Goal: Task Accomplishment & Management: Complete application form

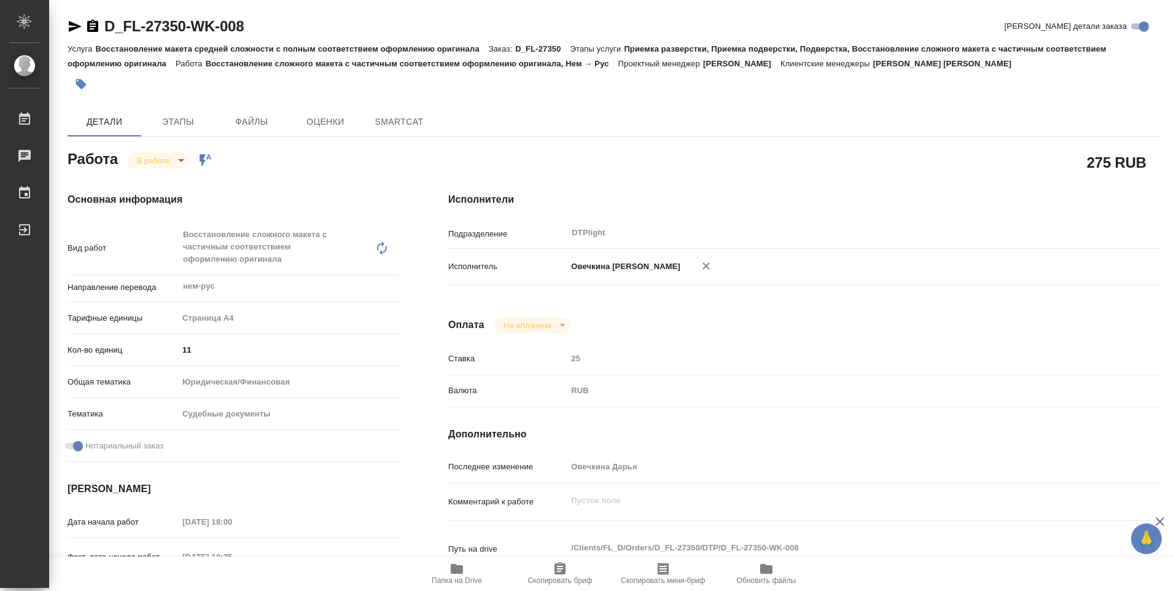
type textarea "x"
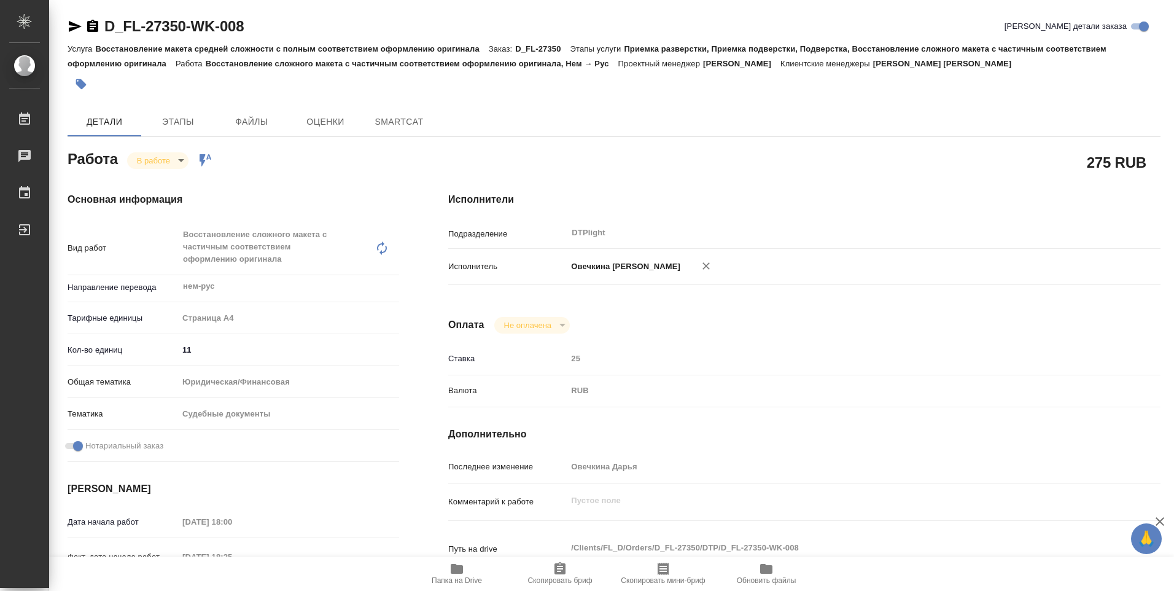
type textarea "x"
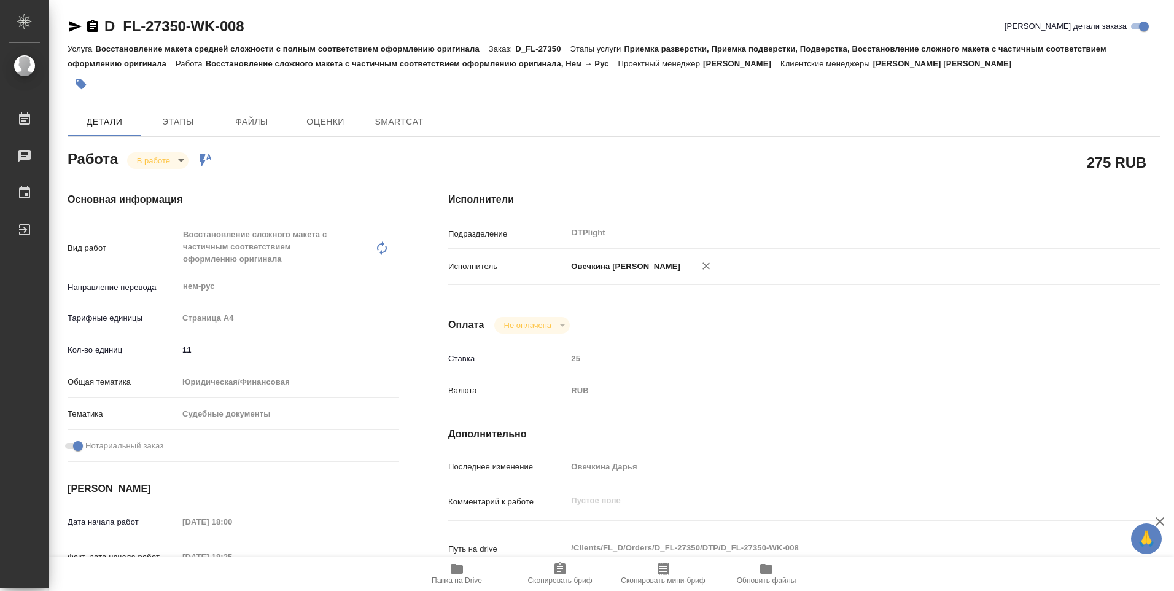
type textarea "x"
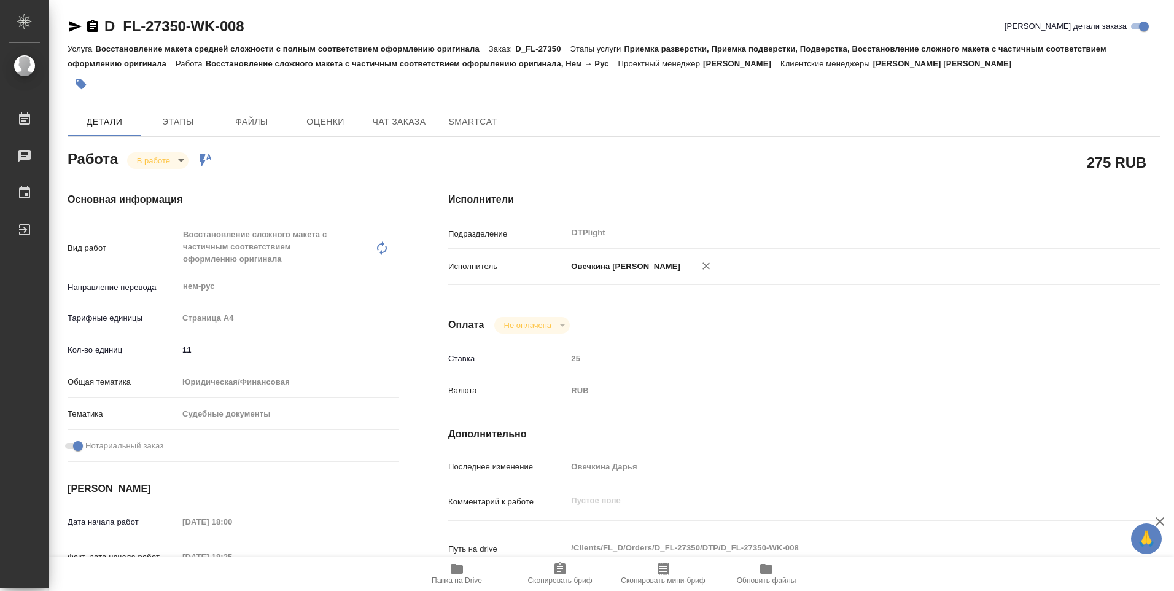
type textarea "x"
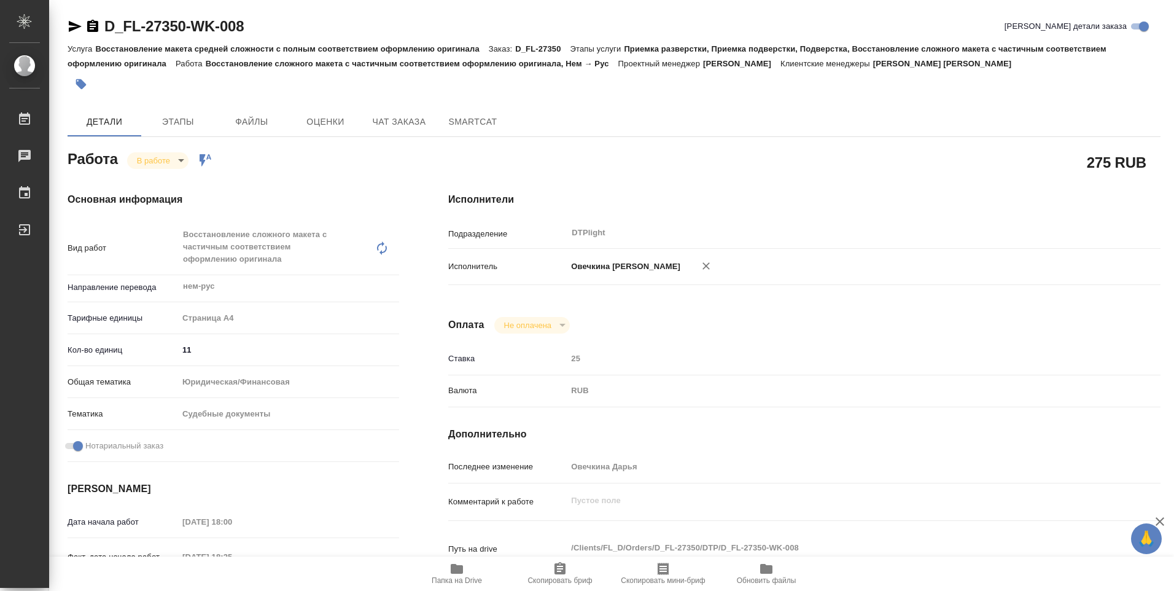
click at [456, 568] on icon "button" at bounding box center [457, 569] width 12 height 10
type textarea "x"
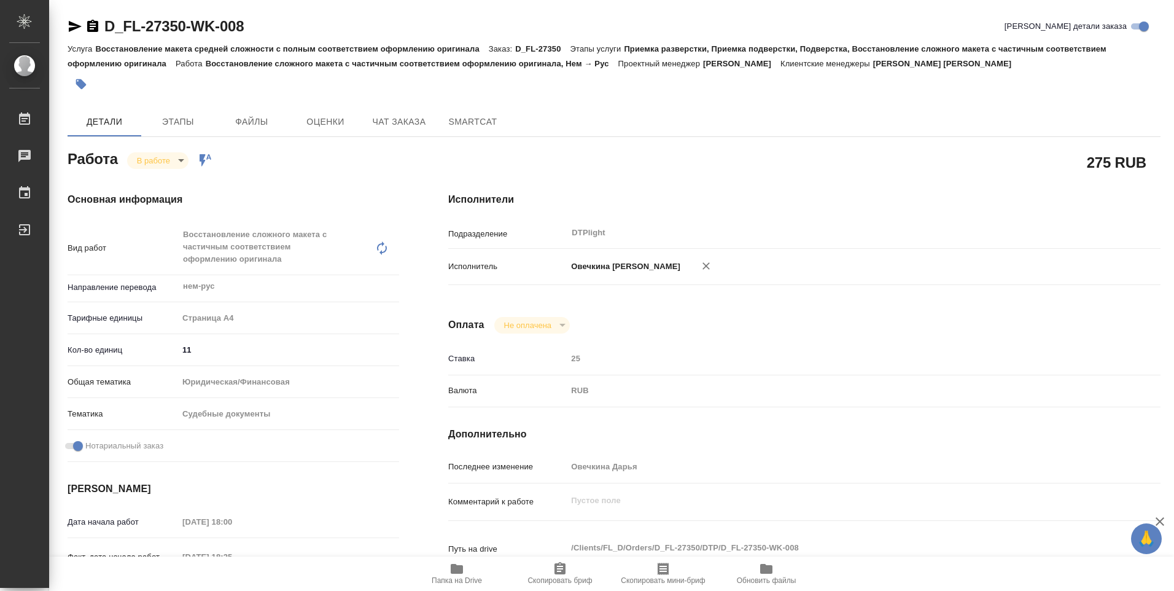
type textarea "x"
click at [179, 157] on body "🙏 .cls-1 fill:#fff; AWATERA Ovechkina Darya Работы 0 Чаты График Выйти D_FL-273…" at bounding box center [587, 295] width 1174 height 591
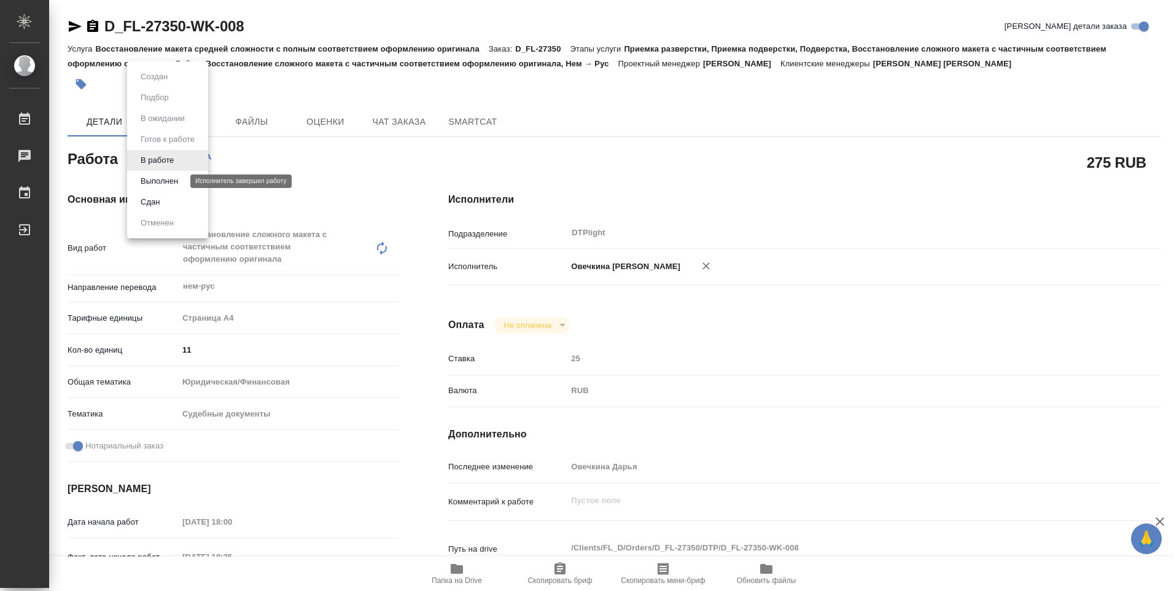
click at [163, 177] on button "Выполнен" at bounding box center [159, 181] width 45 height 14
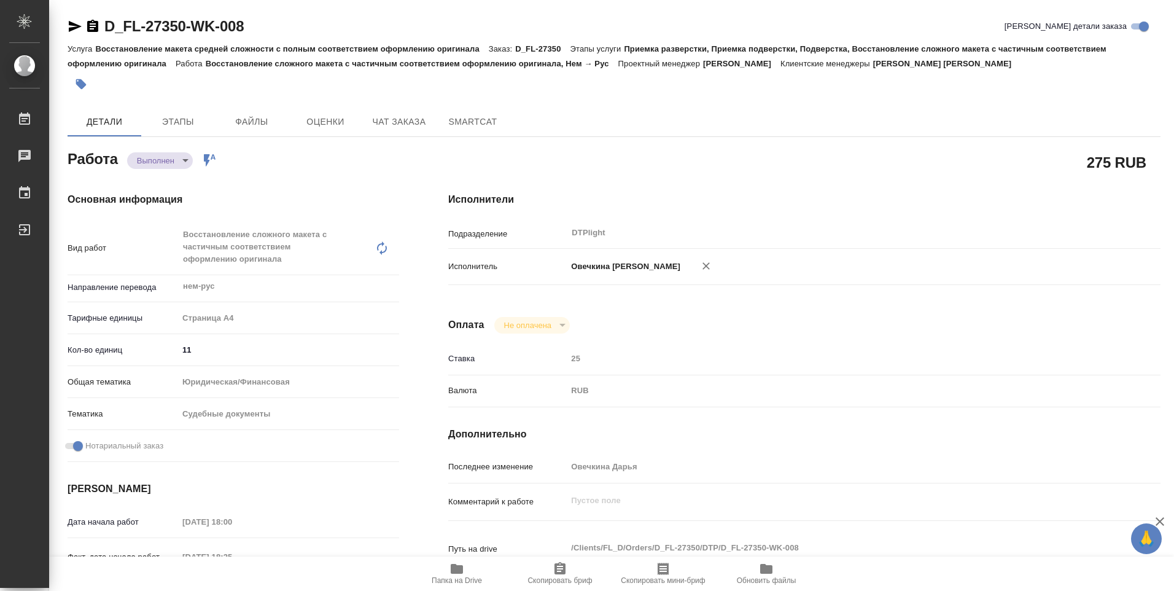
type textarea "x"
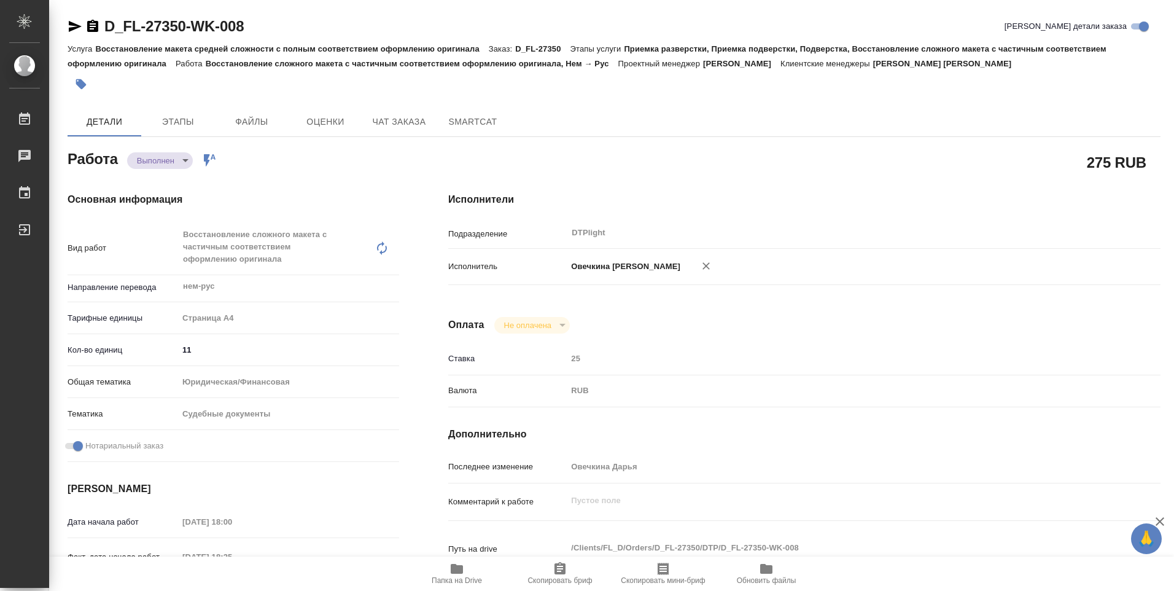
type textarea "x"
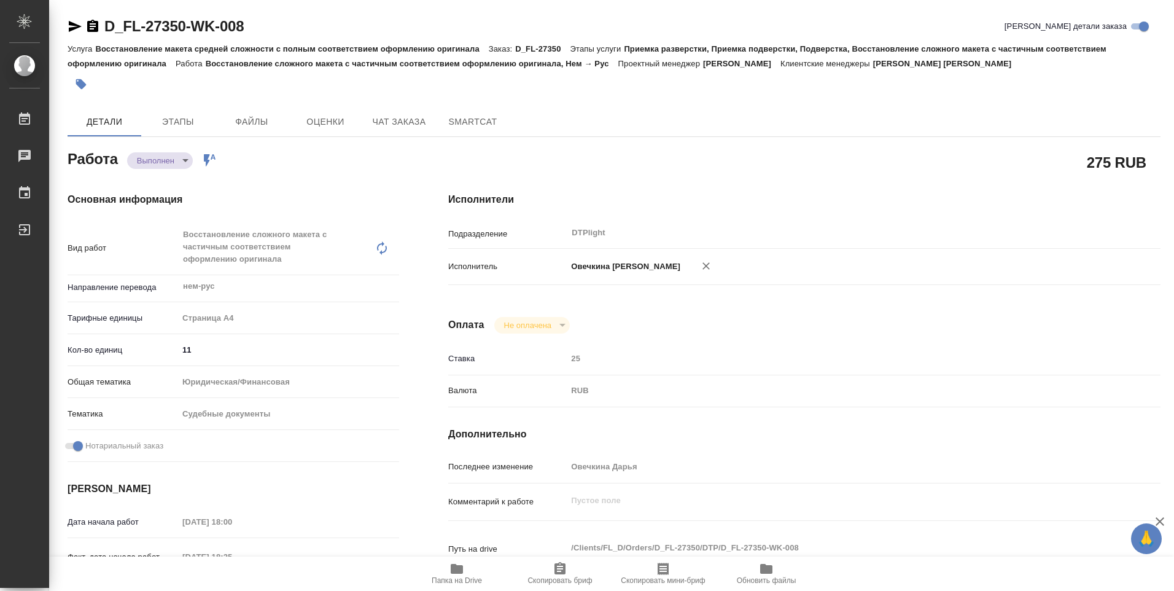
type textarea "x"
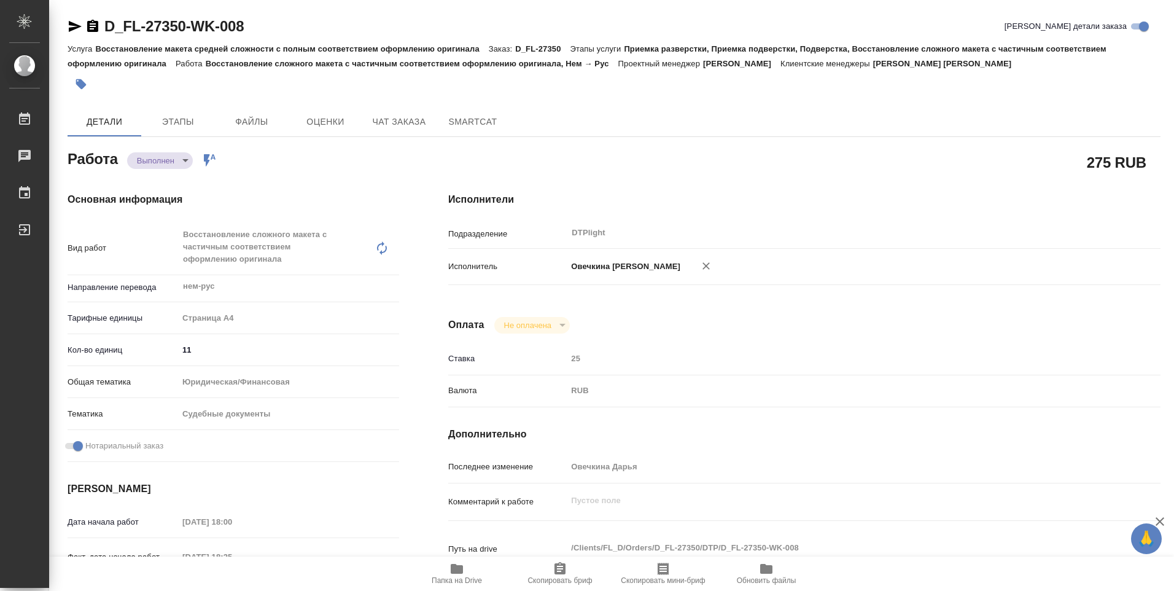
type textarea "x"
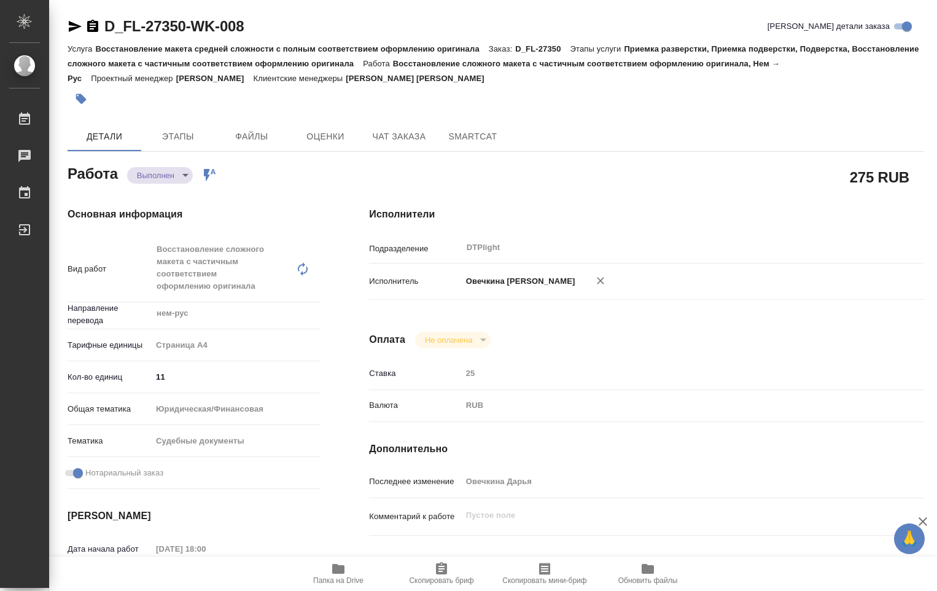
type textarea "x"
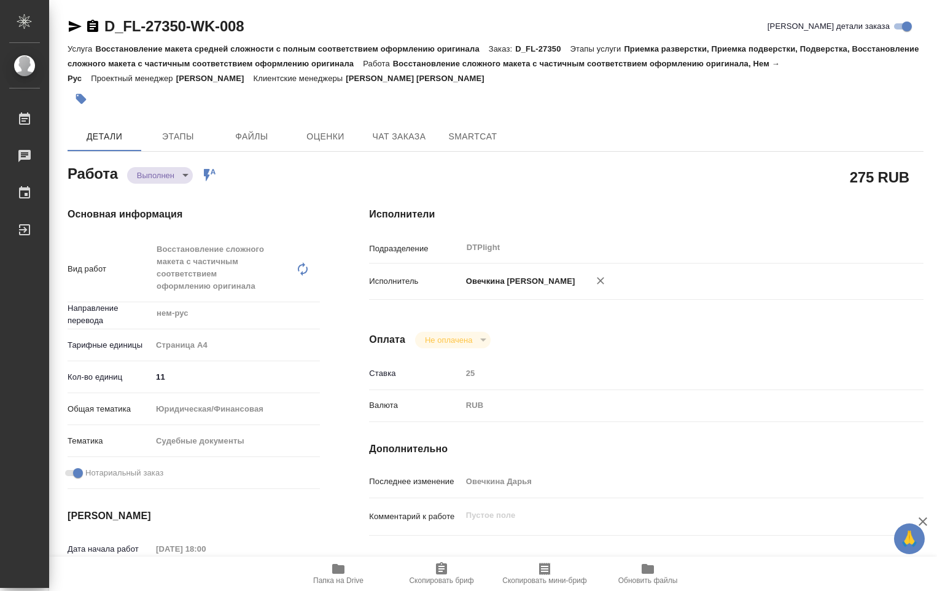
type textarea "x"
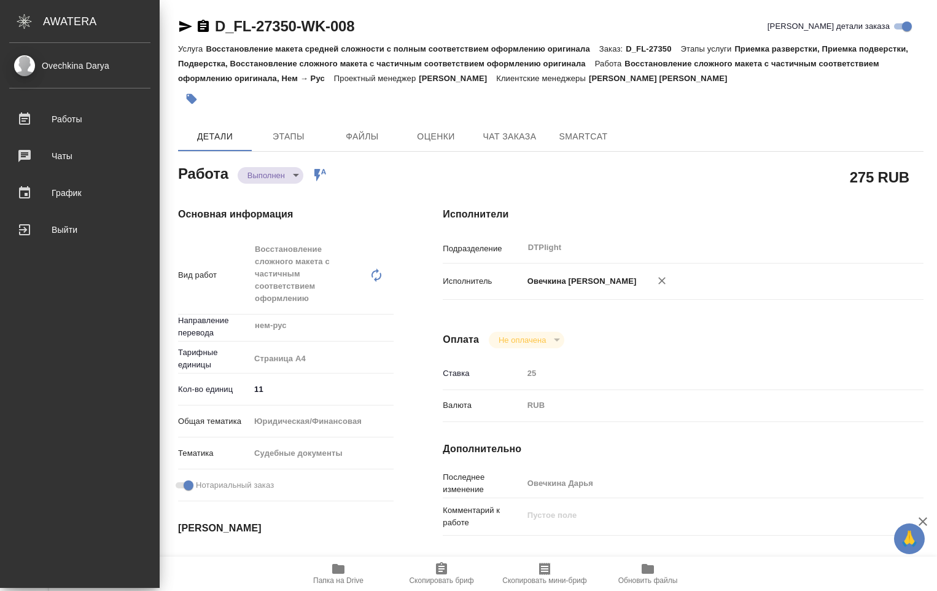
type textarea "x"
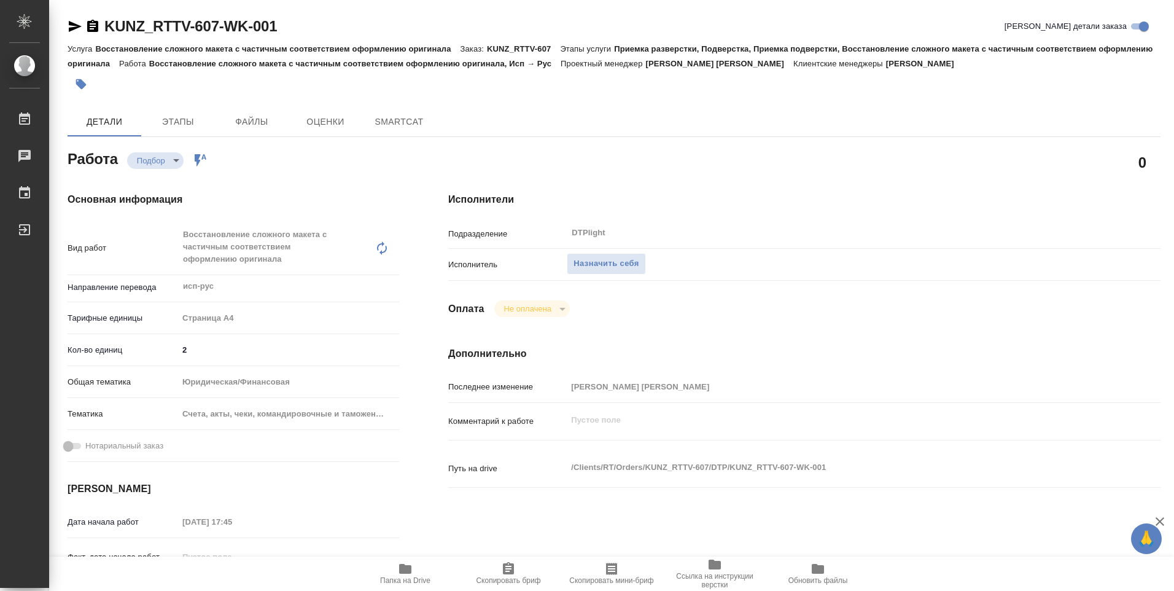
type textarea "x"
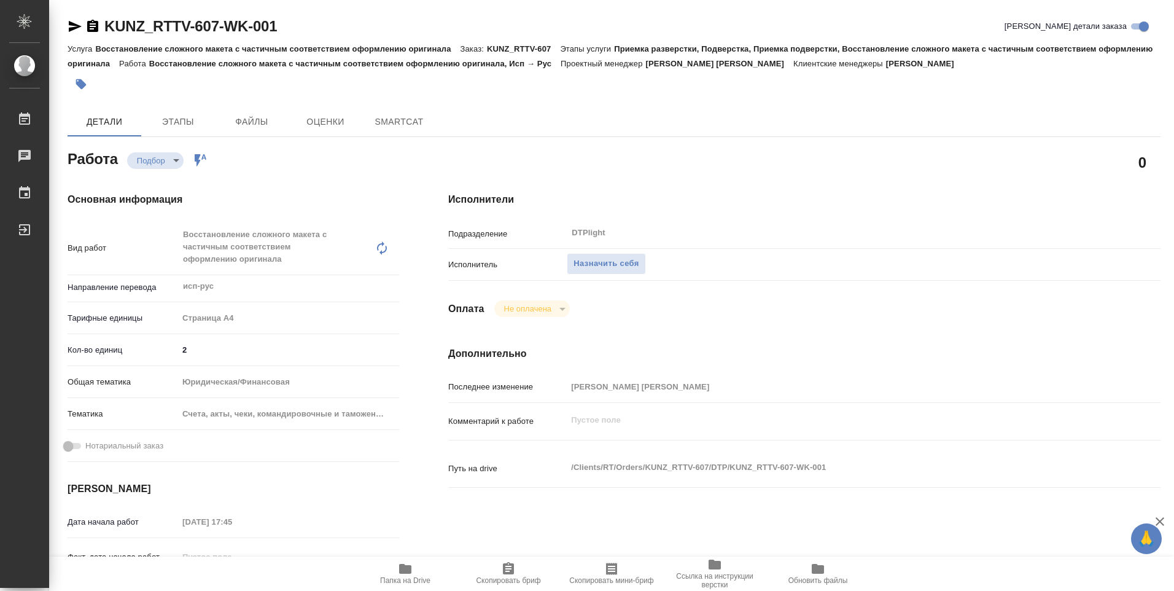
type textarea "x"
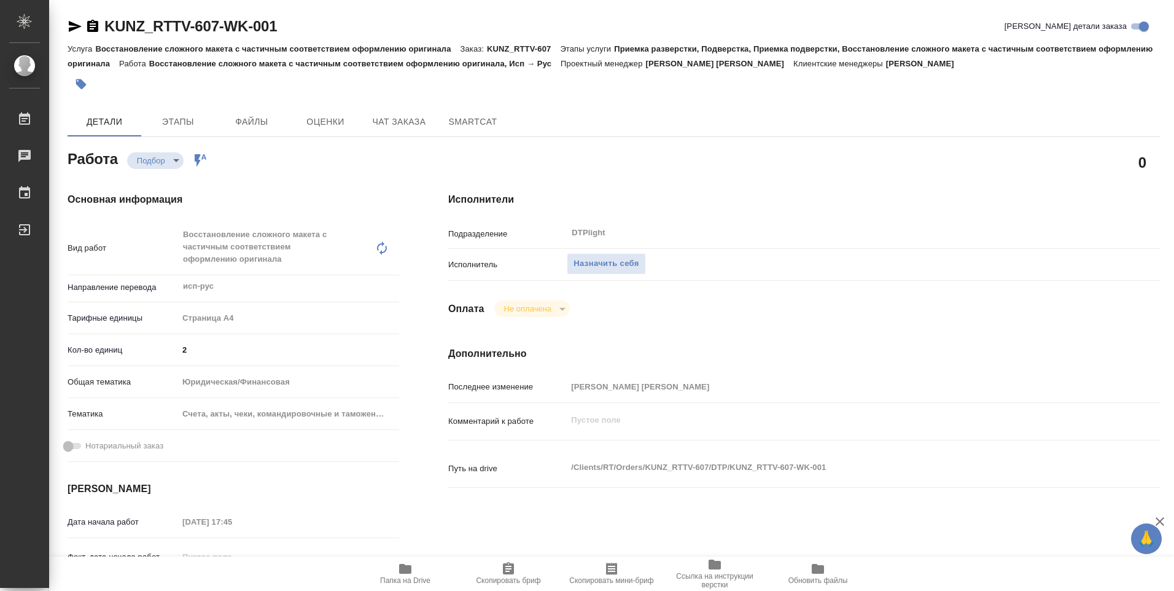
type textarea "x"
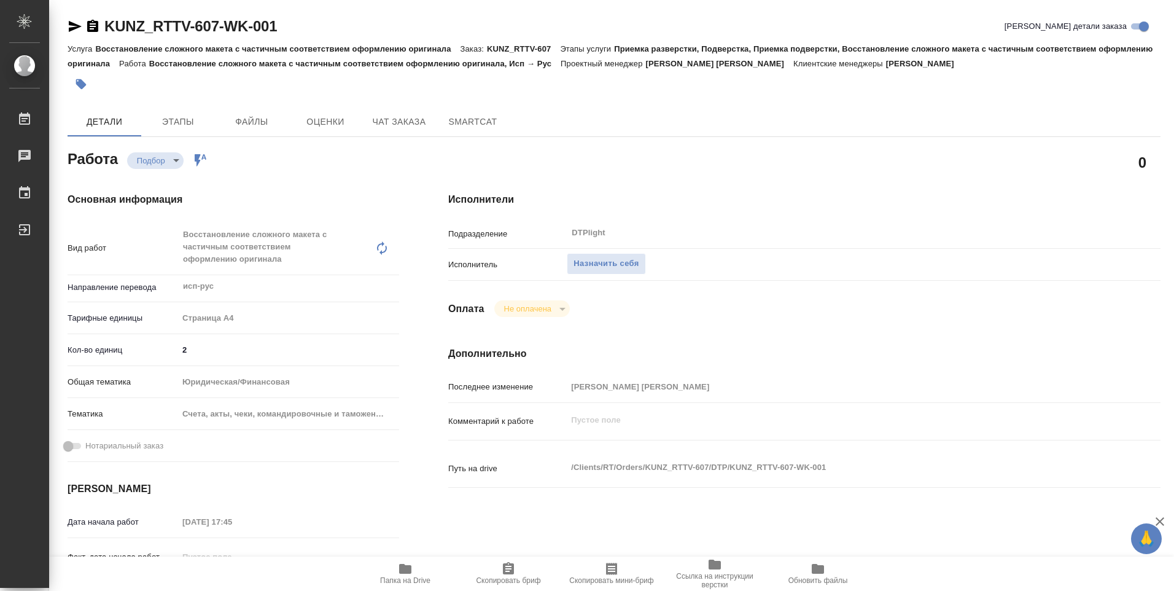
click at [410, 577] on span "Папка на Drive" at bounding box center [405, 580] width 50 height 9
type textarea "x"
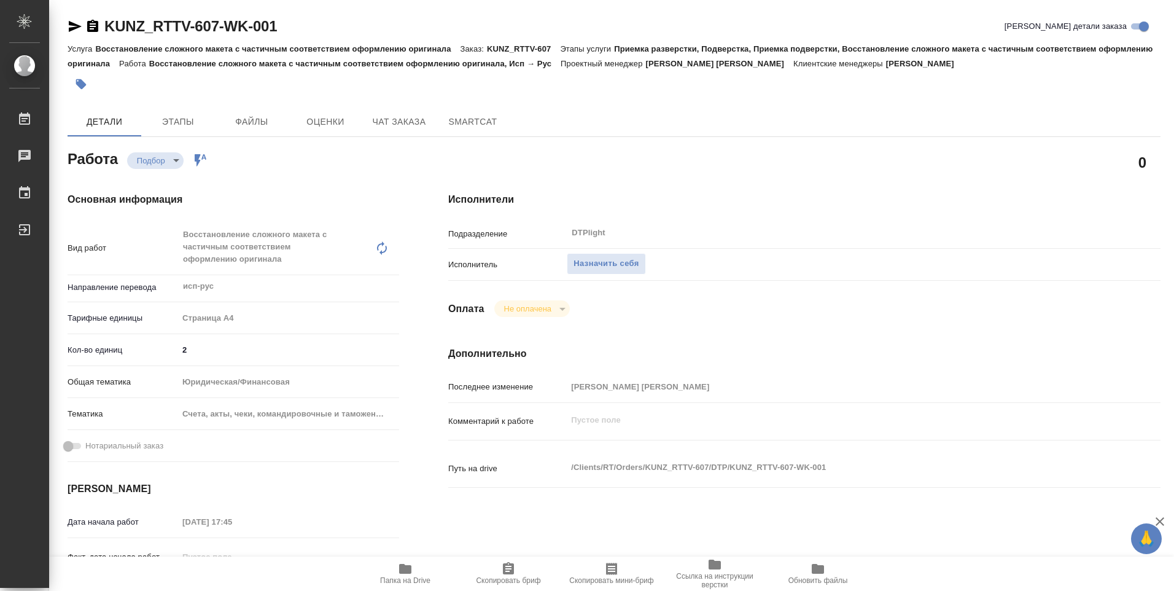
type textarea "x"
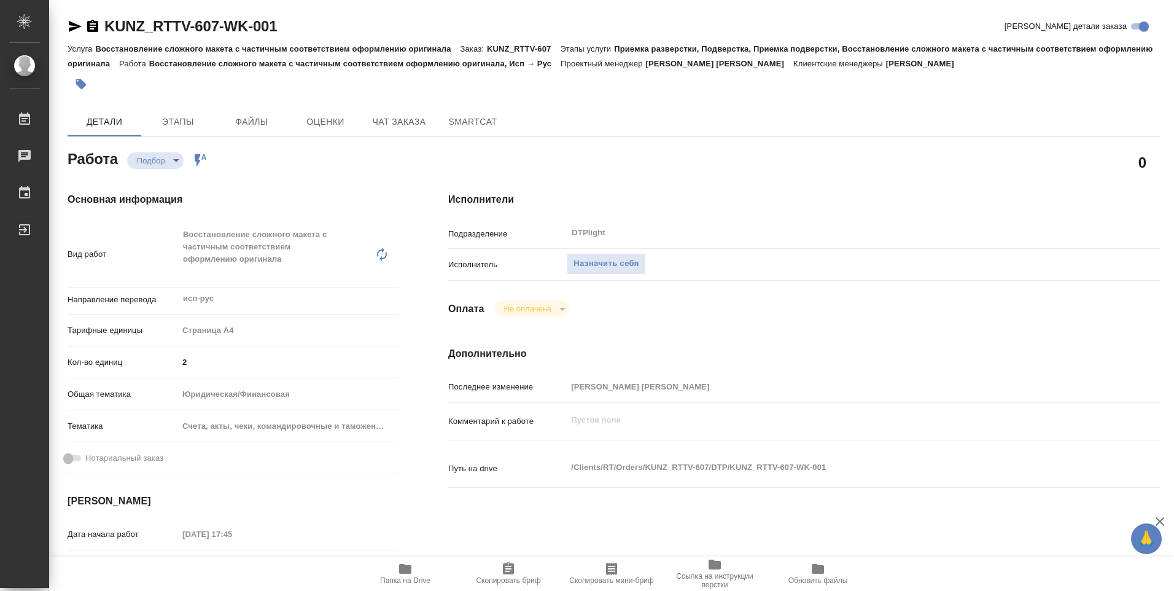
type textarea "x"
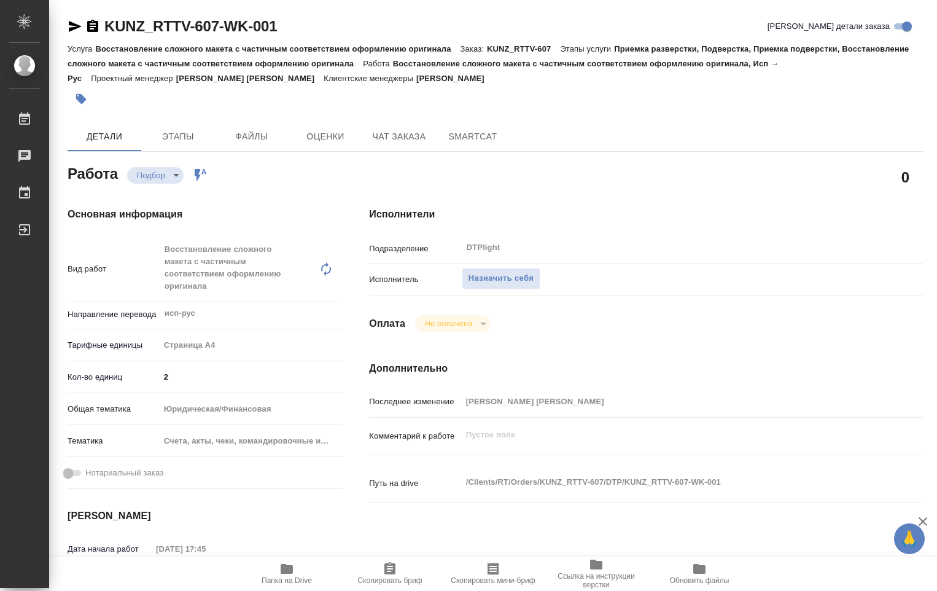
type textarea "x"
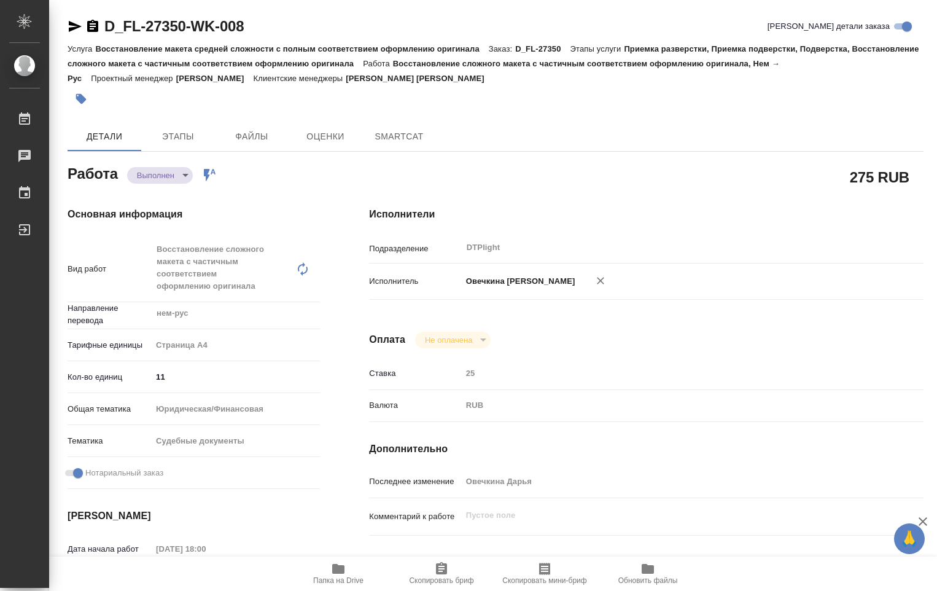
type textarea "x"
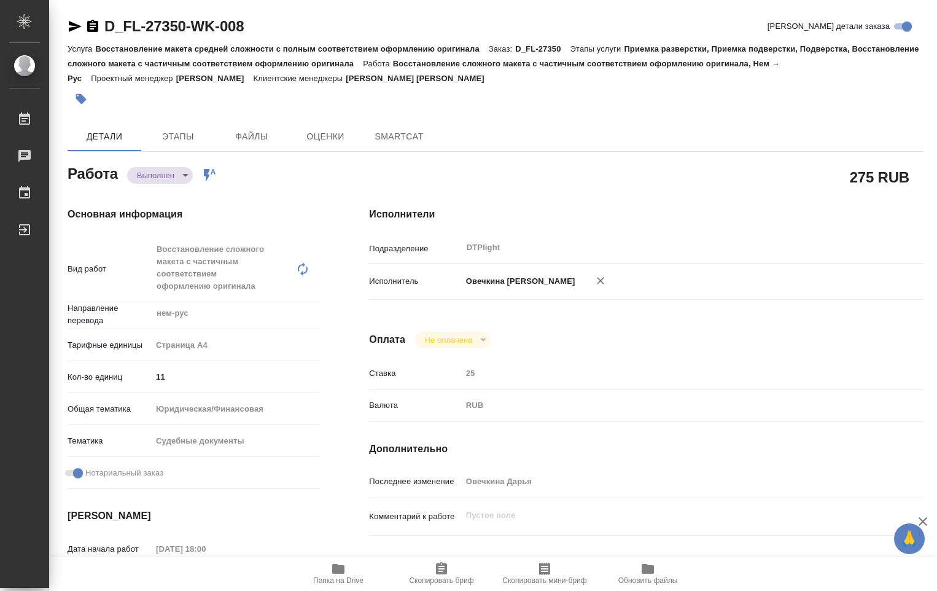
type textarea "x"
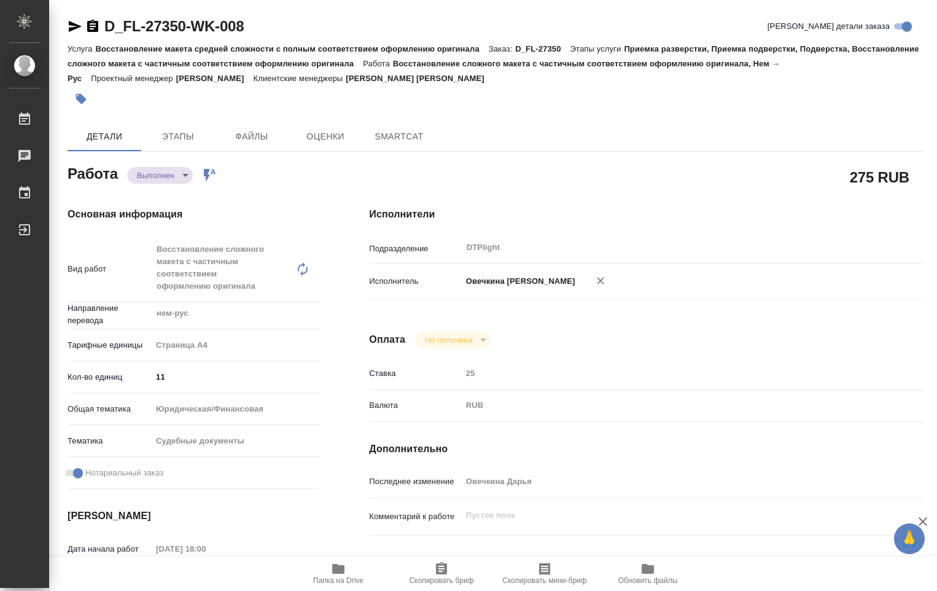
type textarea "x"
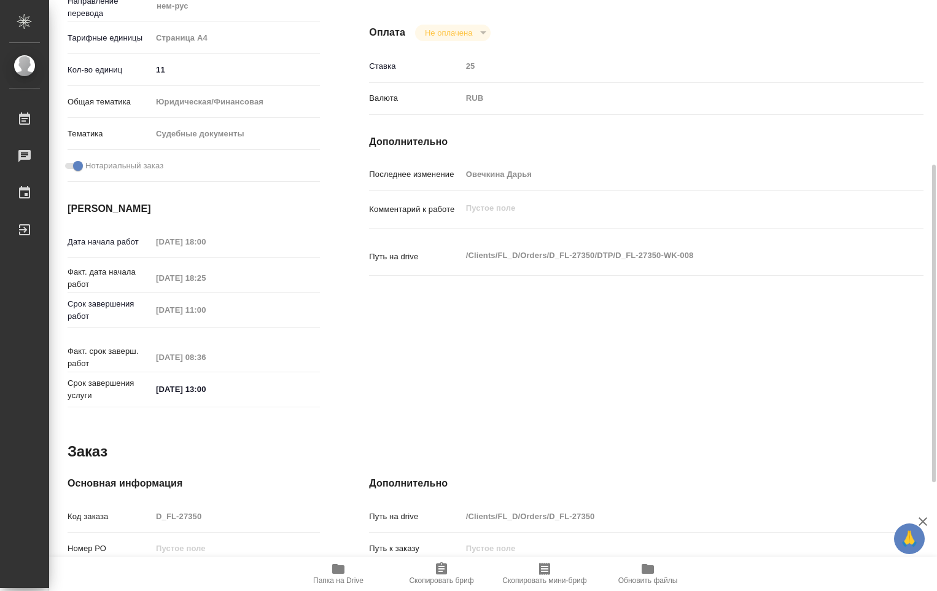
scroll to position [509, 0]
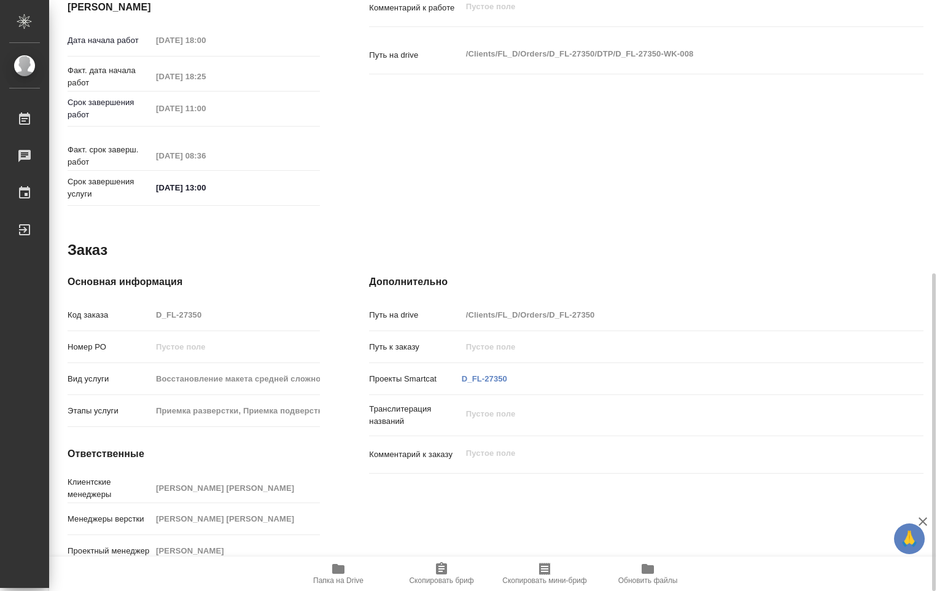
type textarea "x"
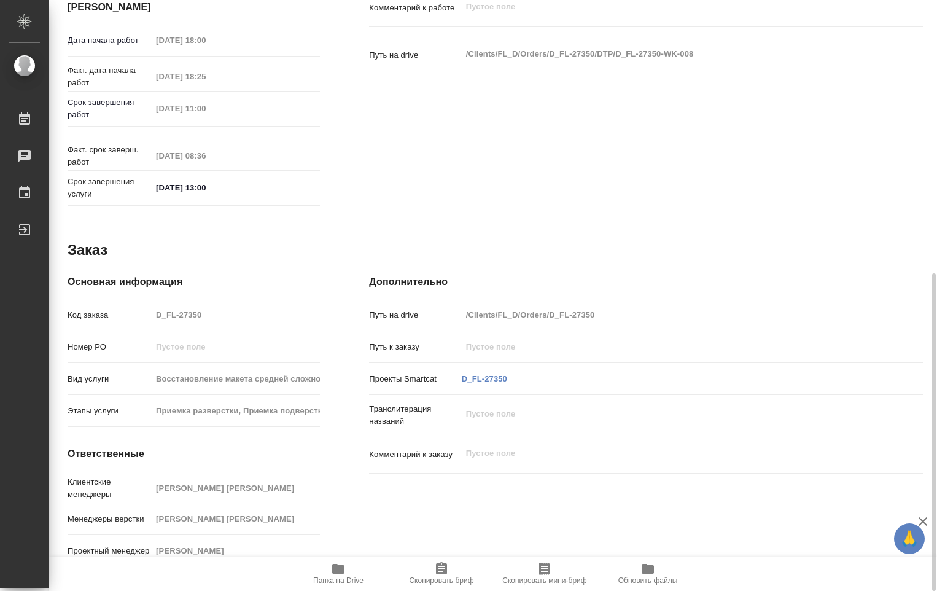
type textarea "x"
